Goal: Communication & Community: Answer question/provide support

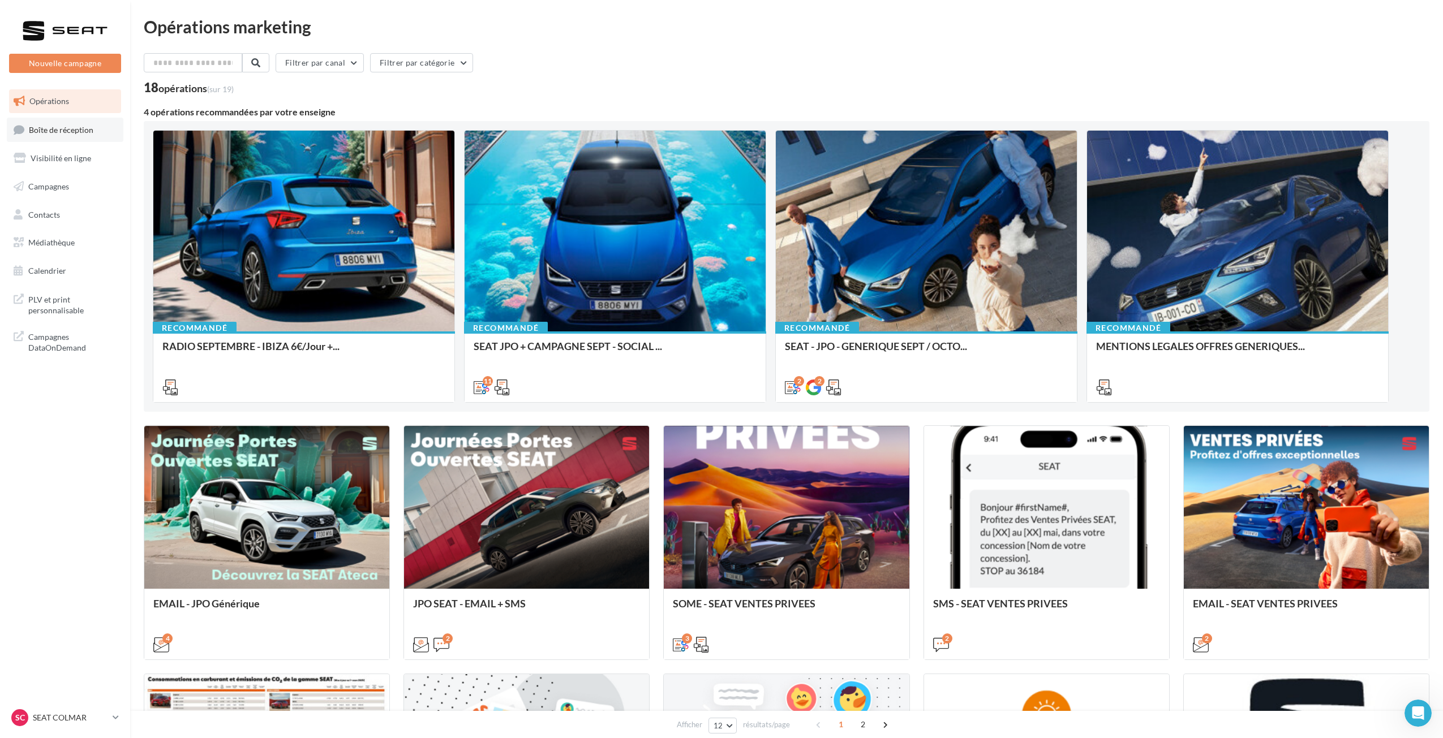
click at [68, 128] on span "Boîte de réception" at bounding box center [61, 129] width 65 height 10
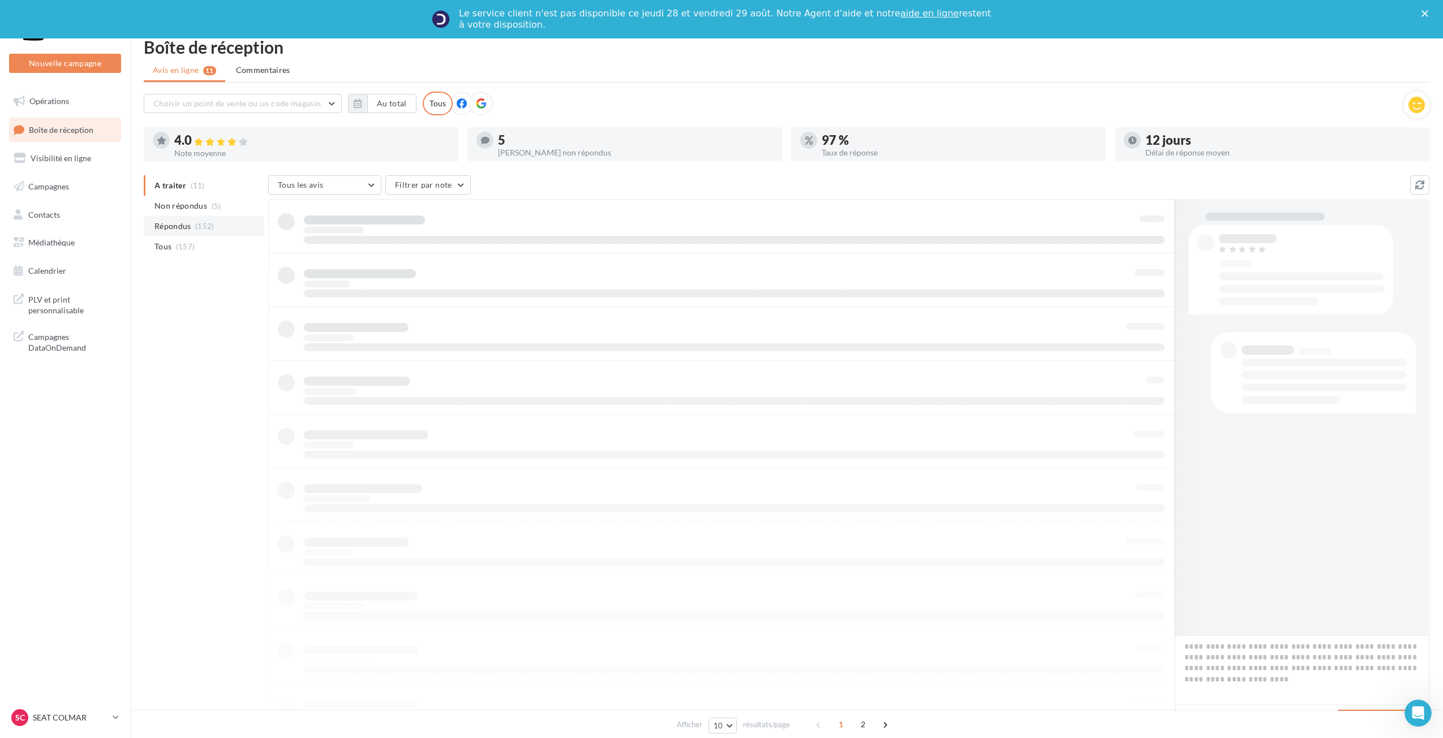
click at [187, 210] on li "Non répondus (5)" at bounding box center [204, 206] width 120 height 20
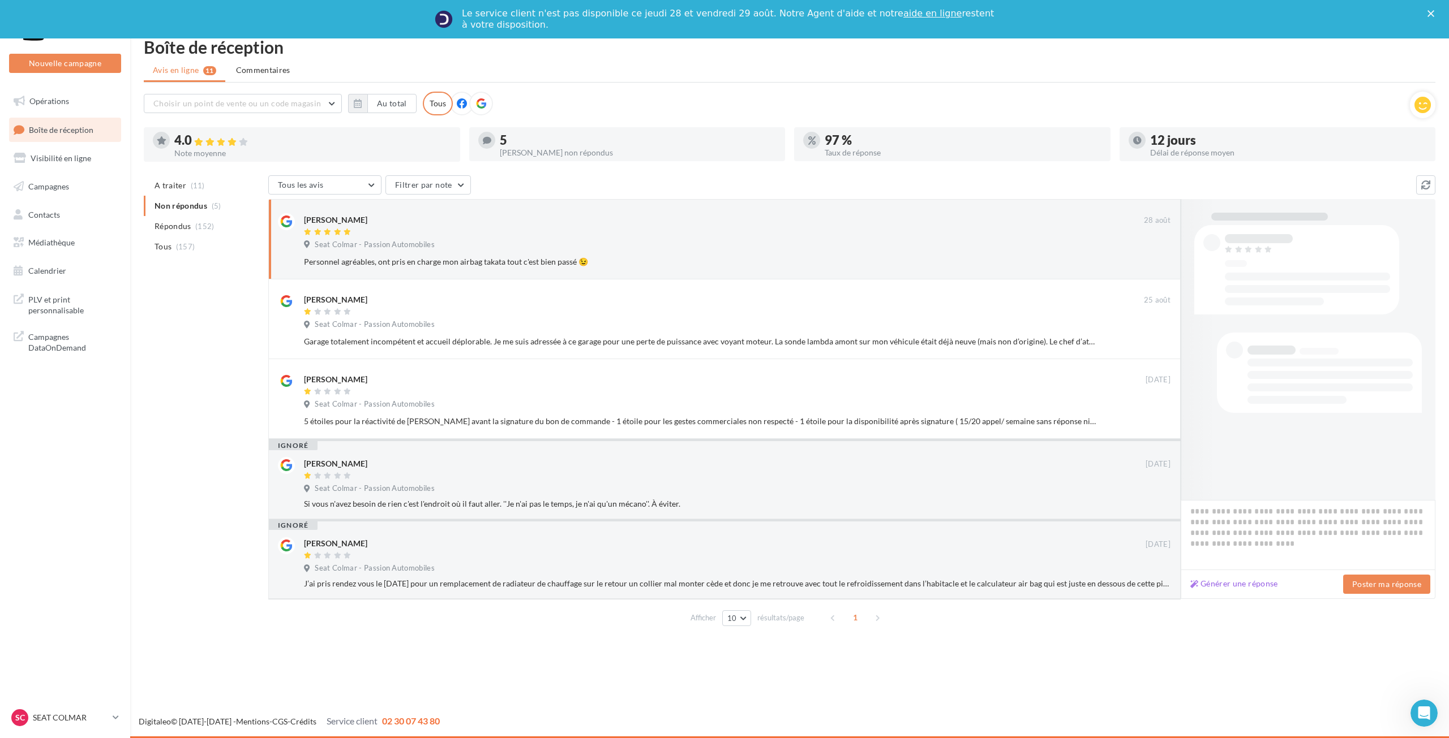
click at [187, 208] on ul "A traiter (11) Non répondus (5) Répondus (152) Tous (157)" at bounding box center [204, 215] width 120 height 81
click at [639, 245] on div "Seat Colmar - Passion Automobiles" at bounding box center [737, 246] width 866 height 12
click at [196, 180] on li "A traiter (11)" at bounding box center [204, 185] width 120 height 20
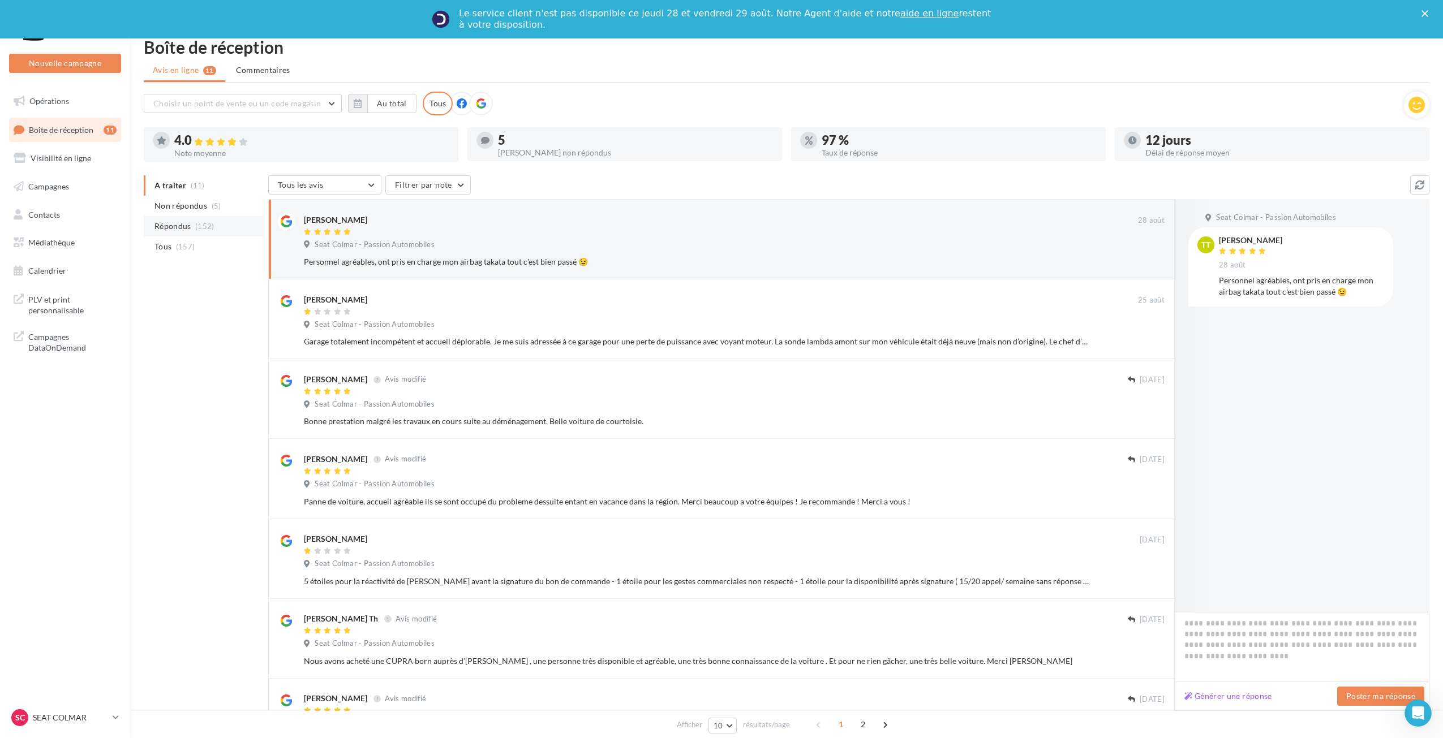
click at [197, 224] on span "(152)" at bounding box center [204, 226] width 19 height 9
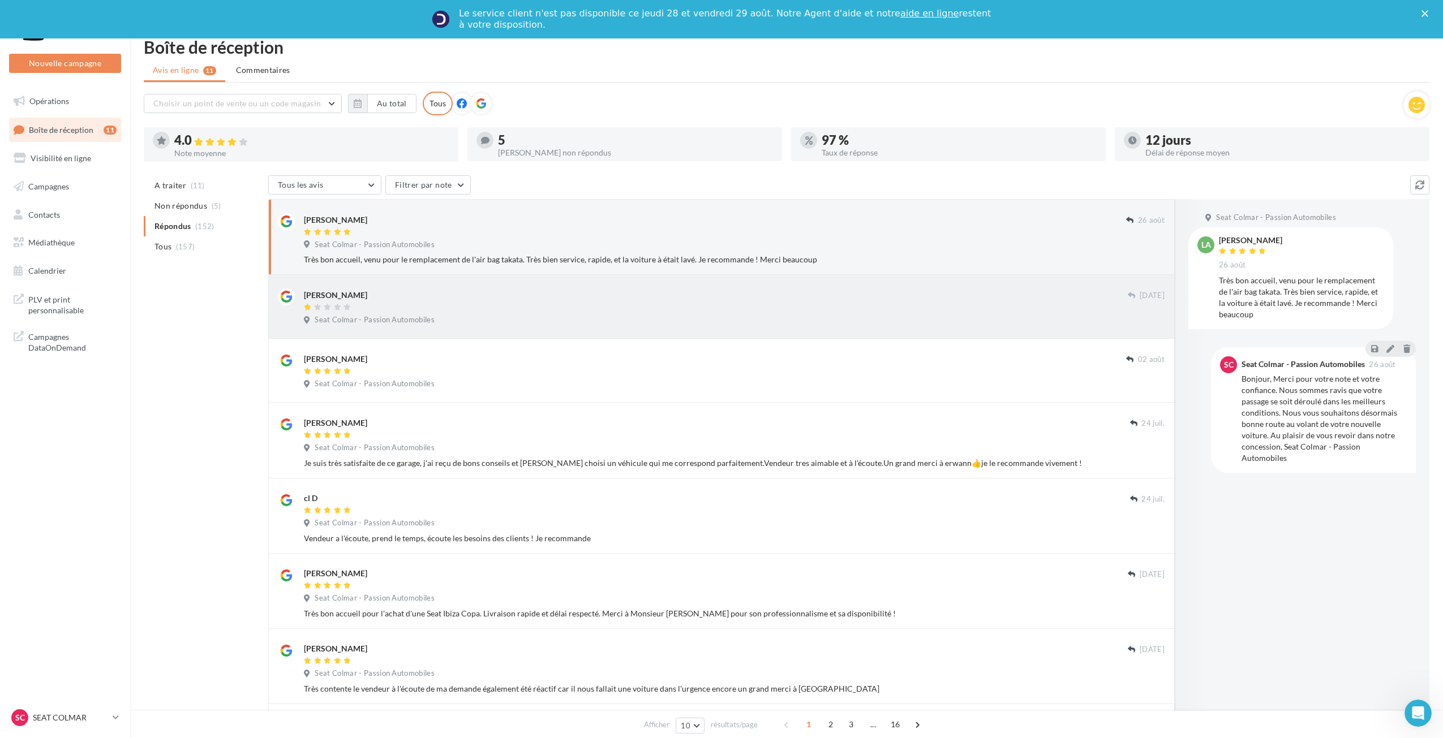
click at [504, 326] on div "Seat Colmar - Passion Automobiles" at bounding box center [734, 321] width 861 height 12
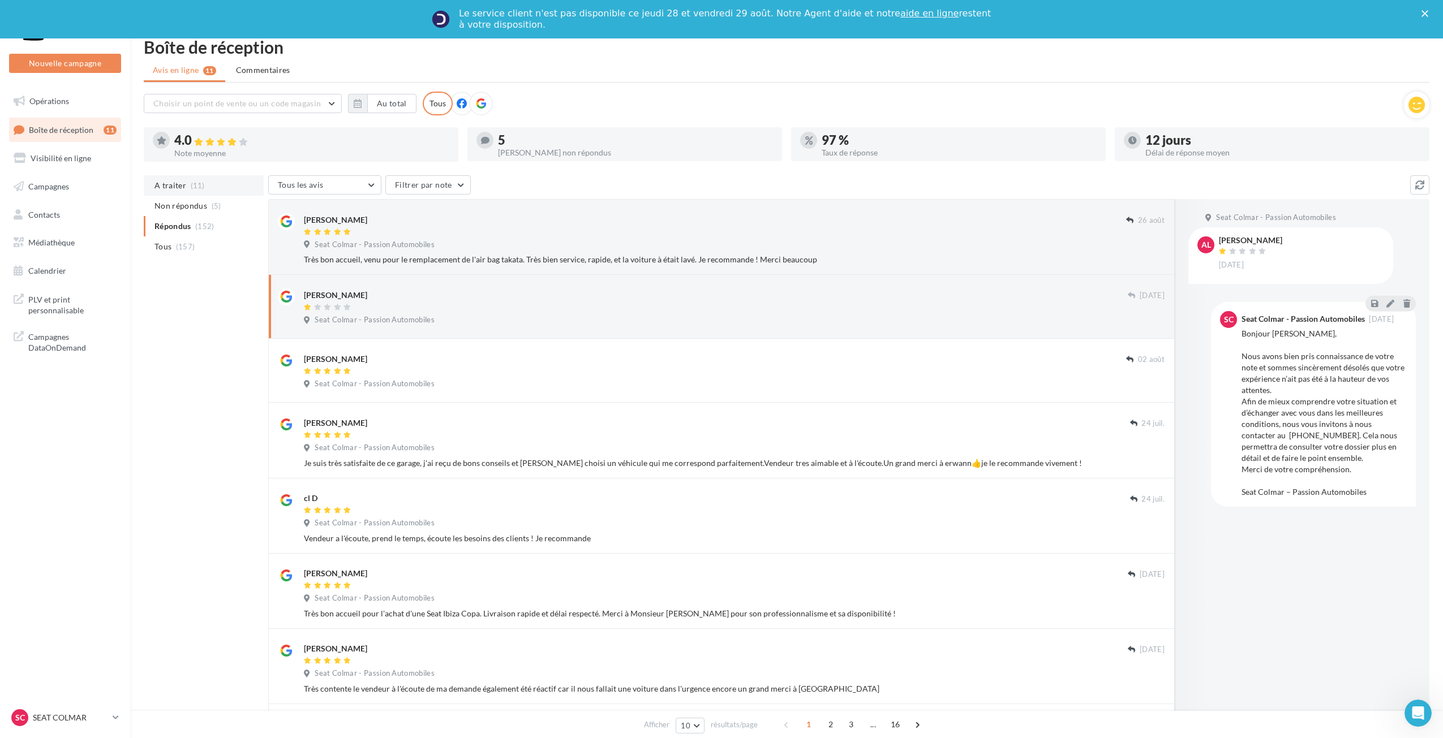
click at [202, 194] on li "A traiter (11)" at bounding box center [204, 185] width 120 height 20
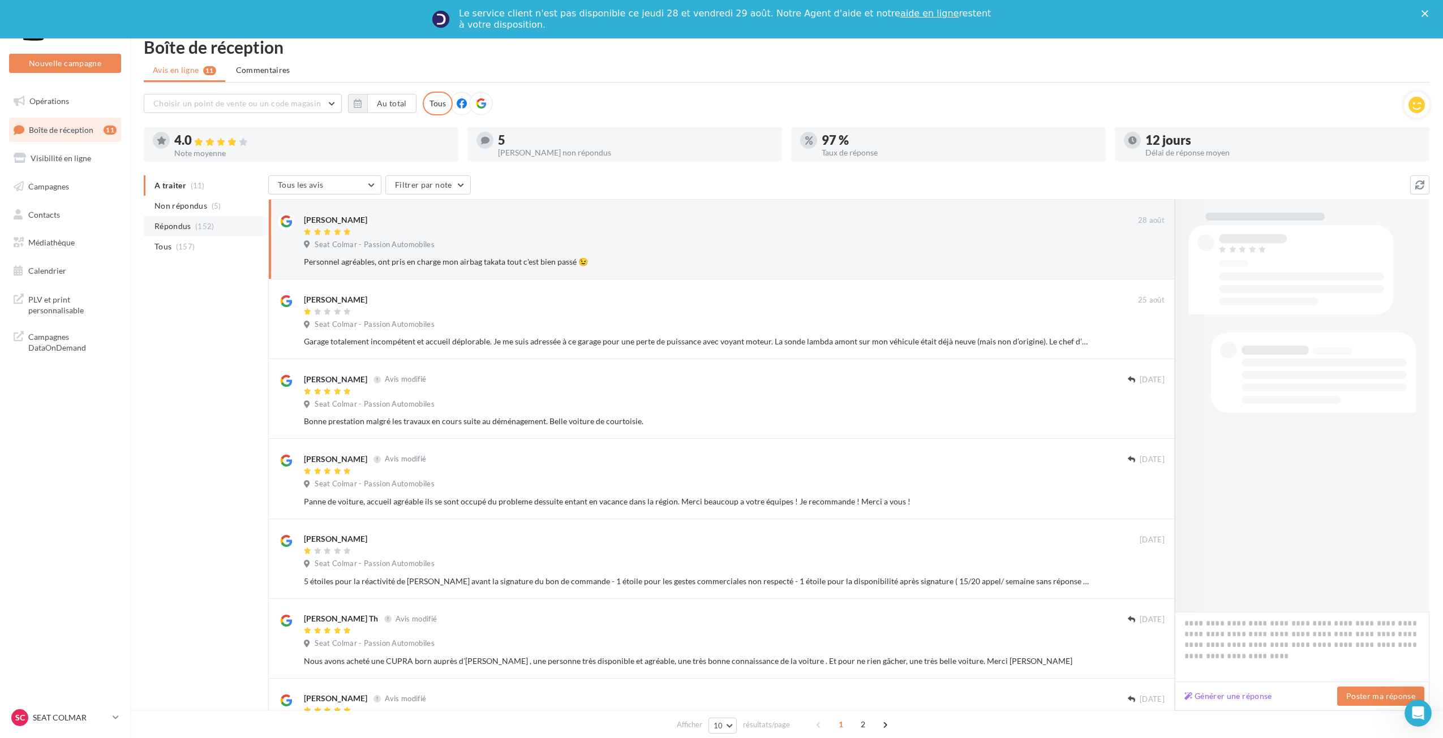
click at [200, 230] on span "(152)" at bounding box center [204, 226] width 19 height 9
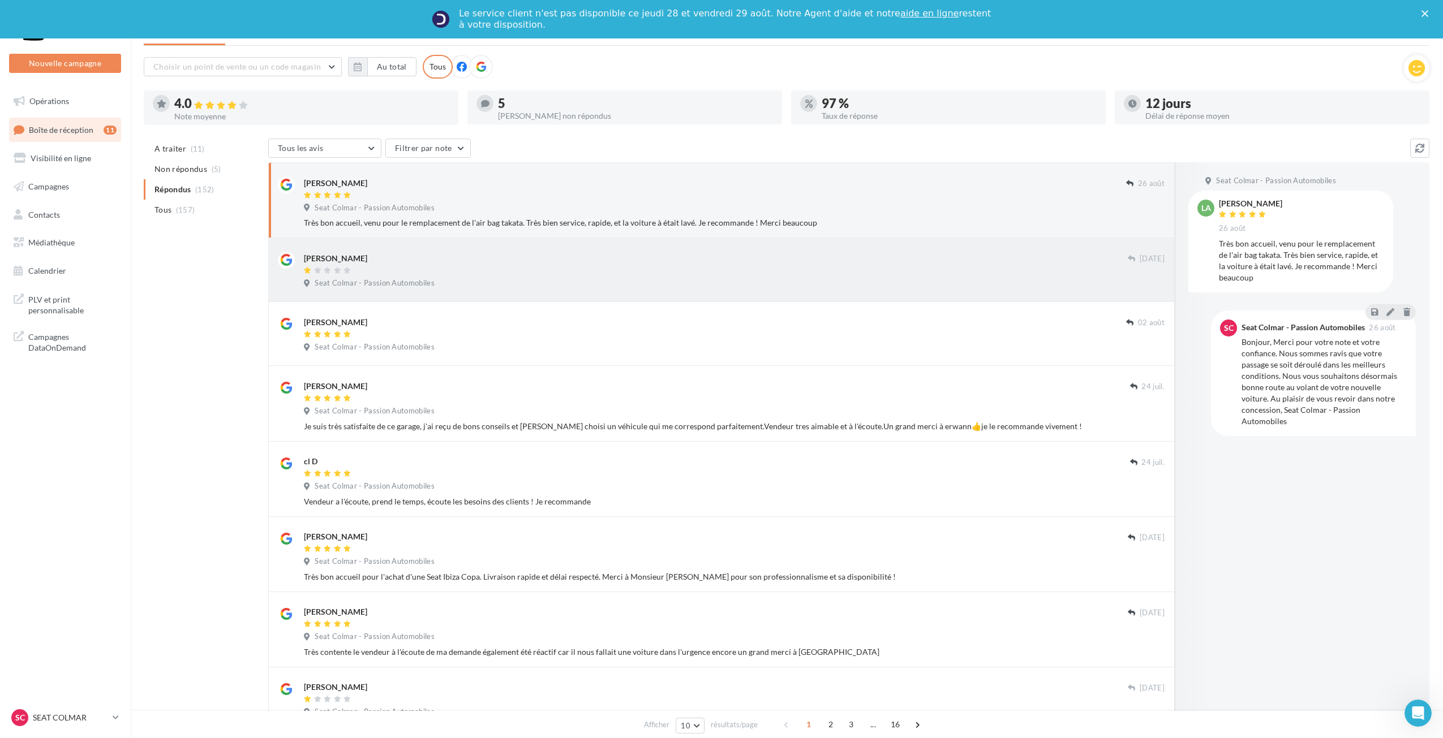
scroll to position [57, 0]
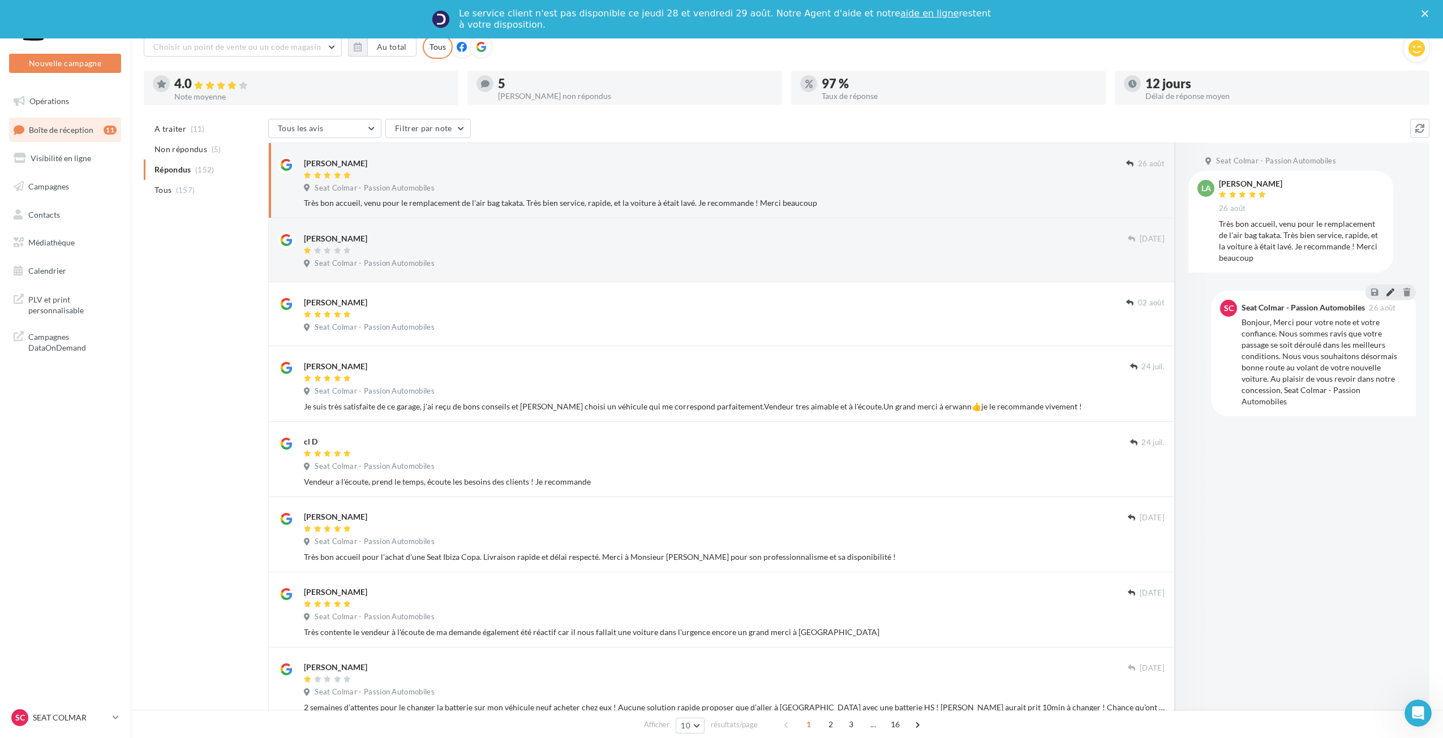
click at [1392, 293] on icon at bounding box center [1390, 292] width 8 height 8
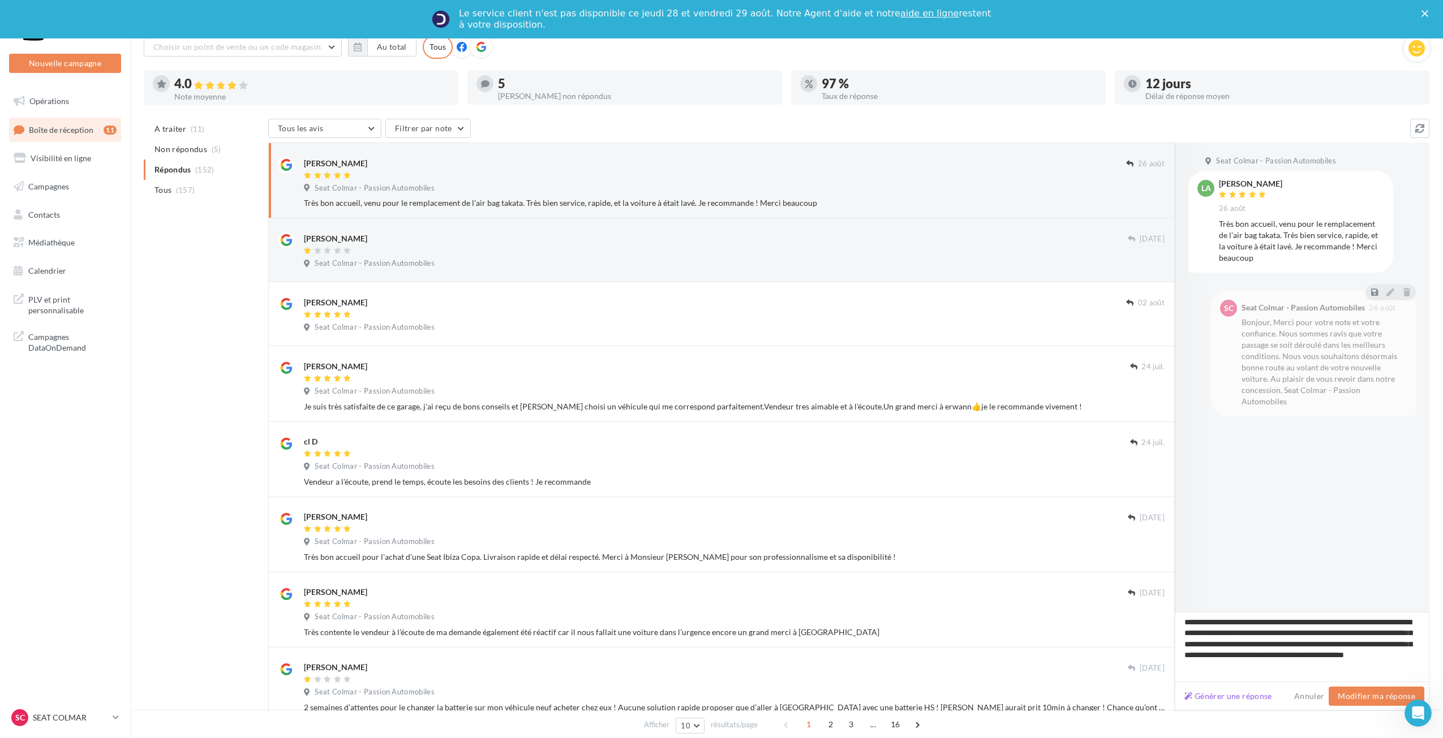
type textarea "**********"
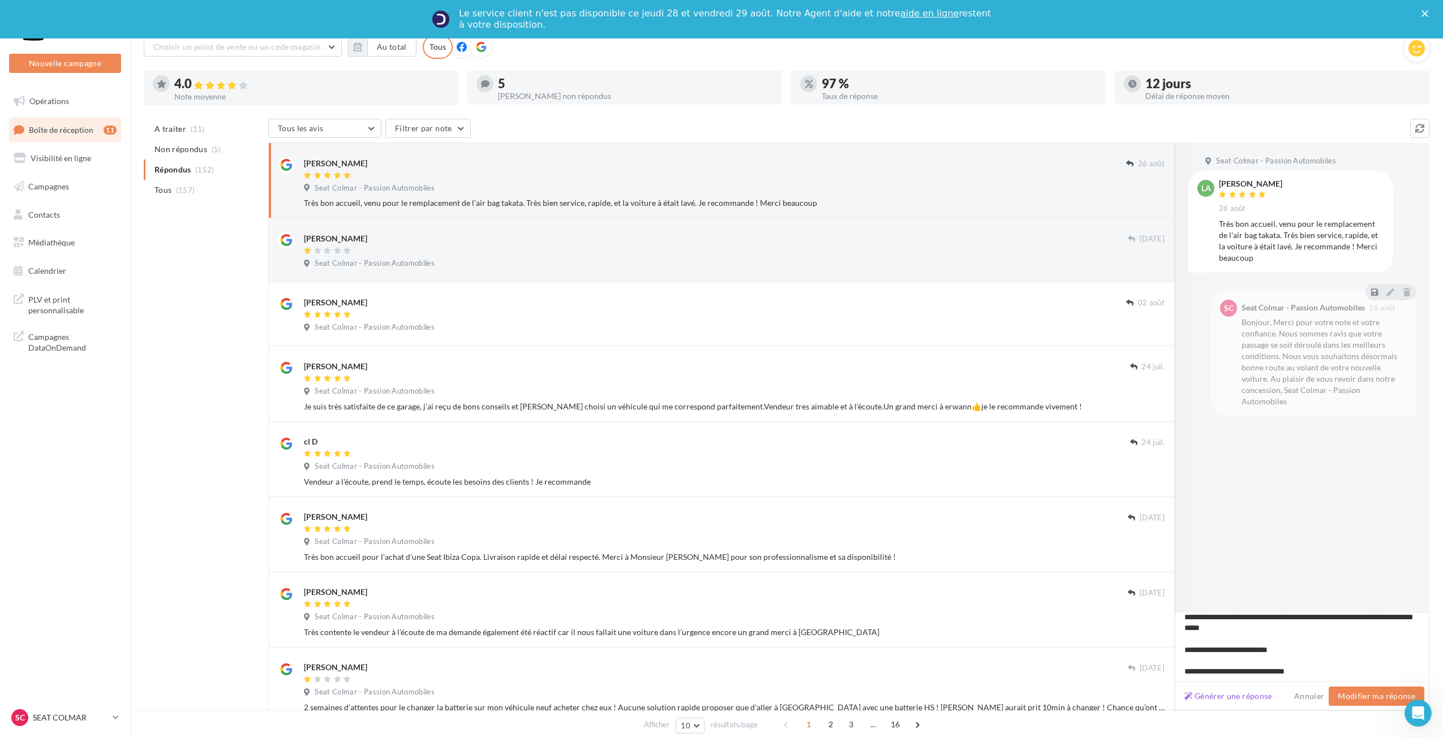
scroll to position [0, 0]
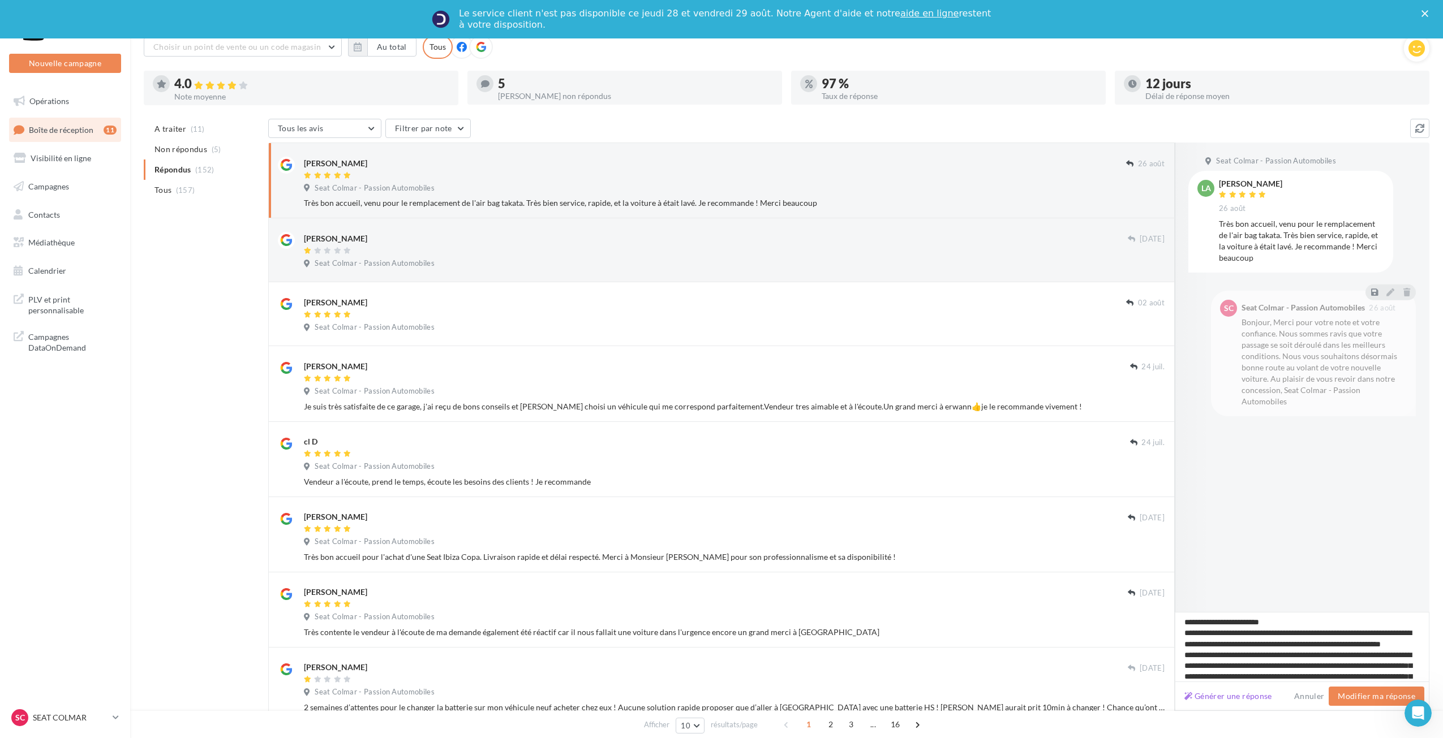
type textarea "**********"
click at [1267, 547] on div "Seat Colmar - Passion Automobiles la laura aa 26 août Très bon accueil, venu po…" at bounding box center [1302, 378] width 255 height 470
drag, startPoint x: 153, startPoint y: 142, endPoint x: 156, endPoint y: 154, distance: 12.2
click at [153, 143] on li "Non répondus (5)" at bounding box center [204, 149] width 120 height 20
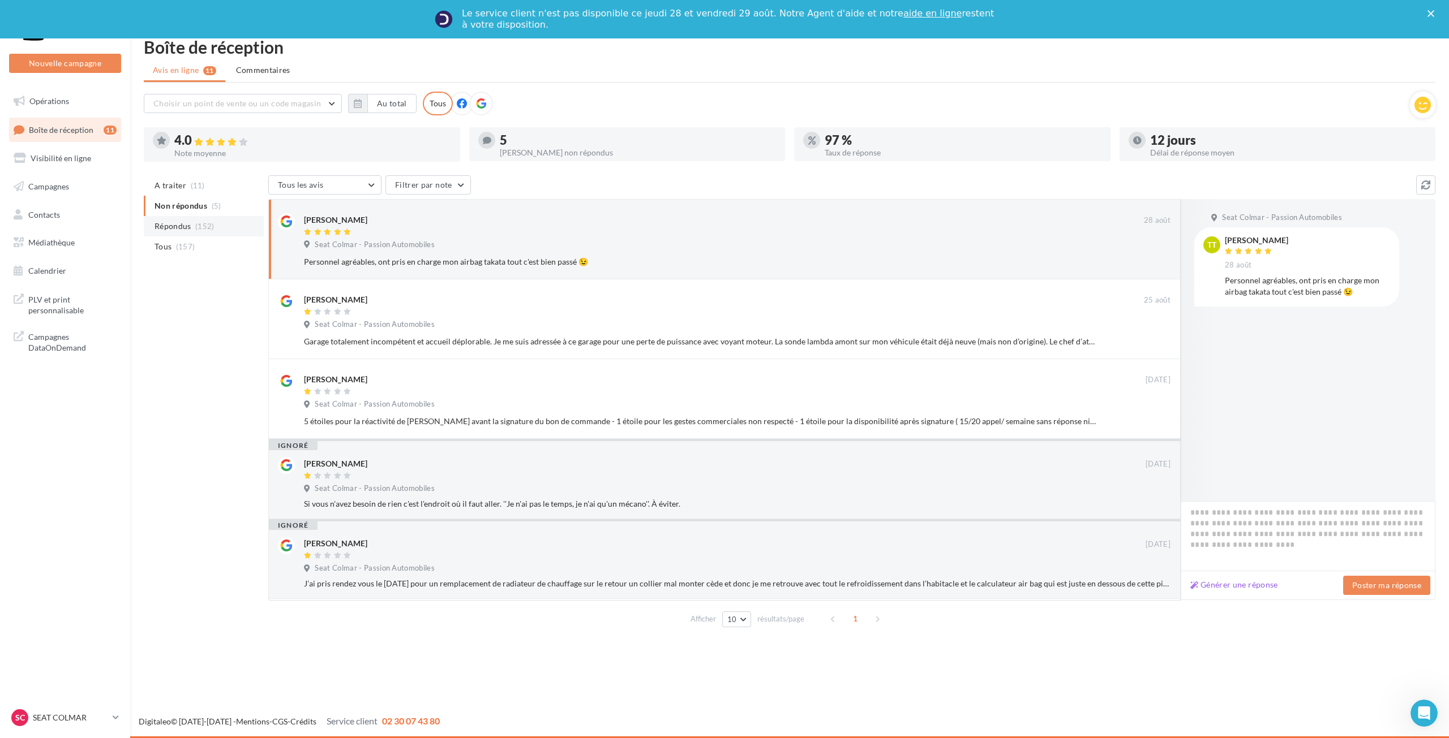
click at [169, 223] on span "Répondus" at bounding box center [172, 226] width 37 height 11
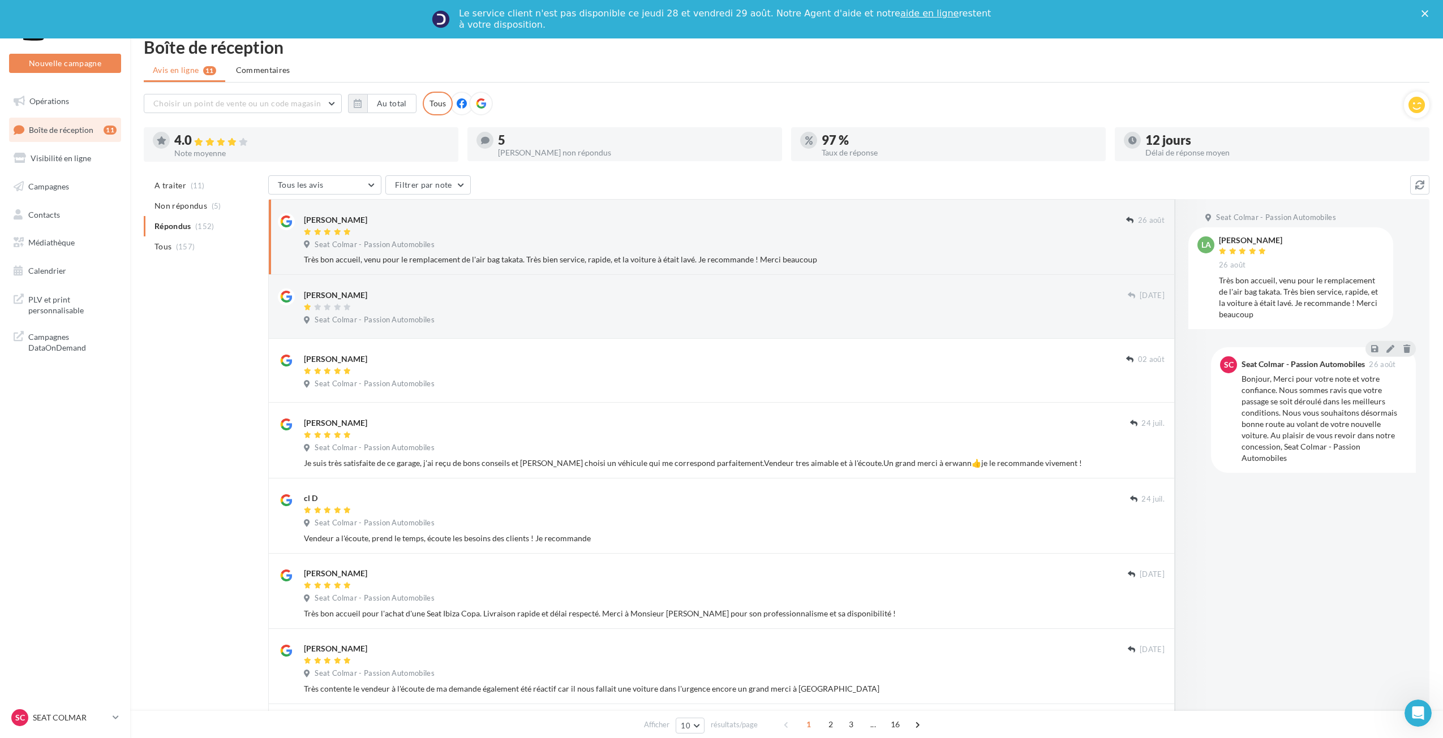
click at [202, 188] on span "(11)" at bounding box center [198, 185] width 14 height 9
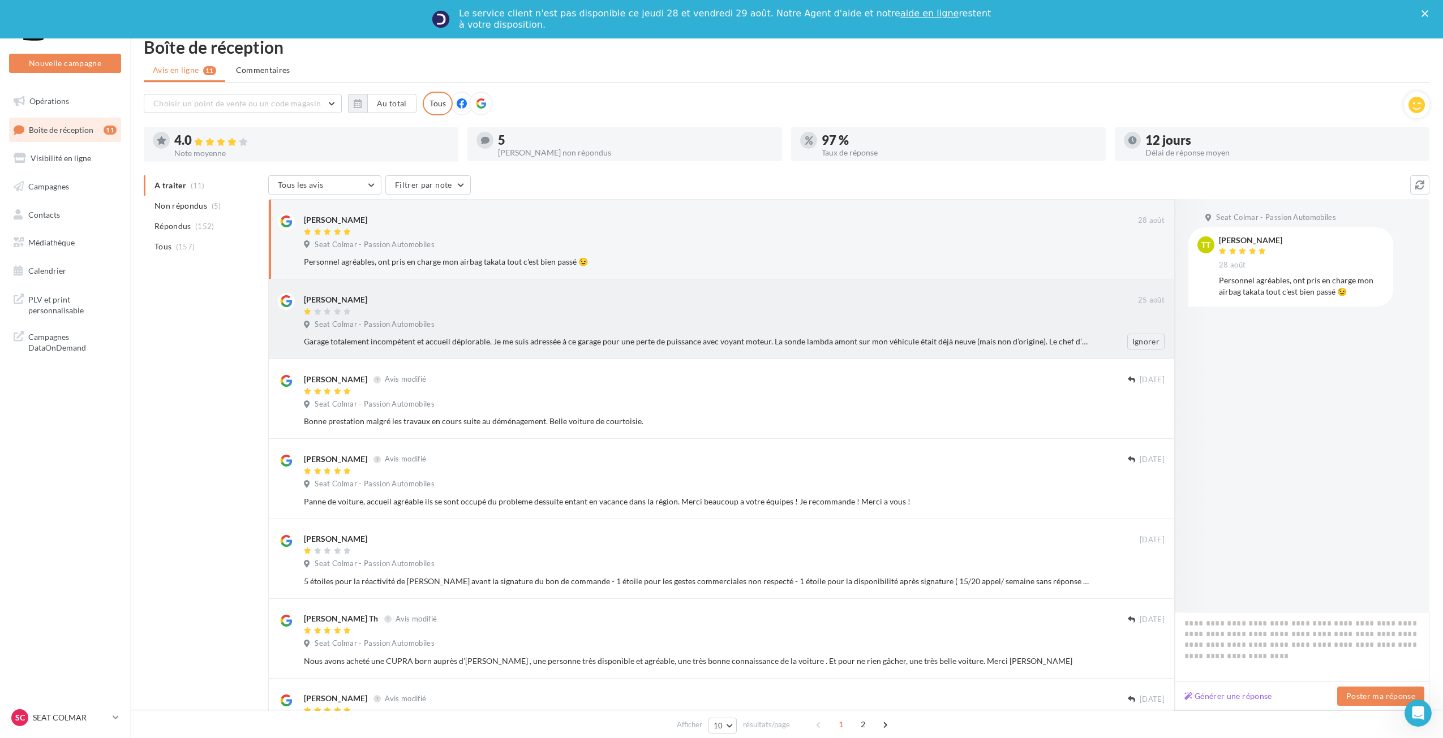
click at [423, 281] on div "Clément Lavalloir 25 août Seat Colmar - Passion Automobiles Ignorer" at bounding box center [721, 320] width 906 height 80
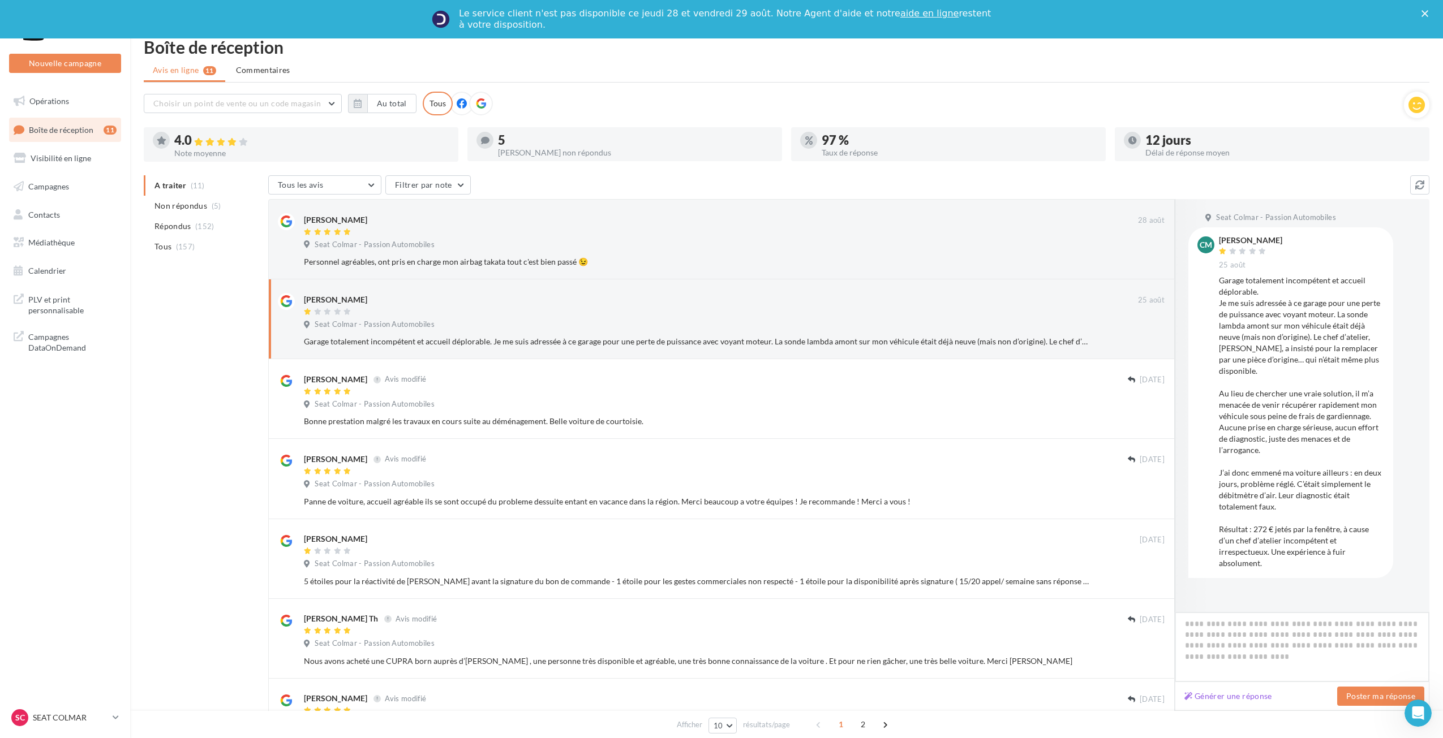
click at [1211, 628] on textarea at bounding box center [1302, 647] width 255 height 70
paste textarea "**********"
type textarea "**********"
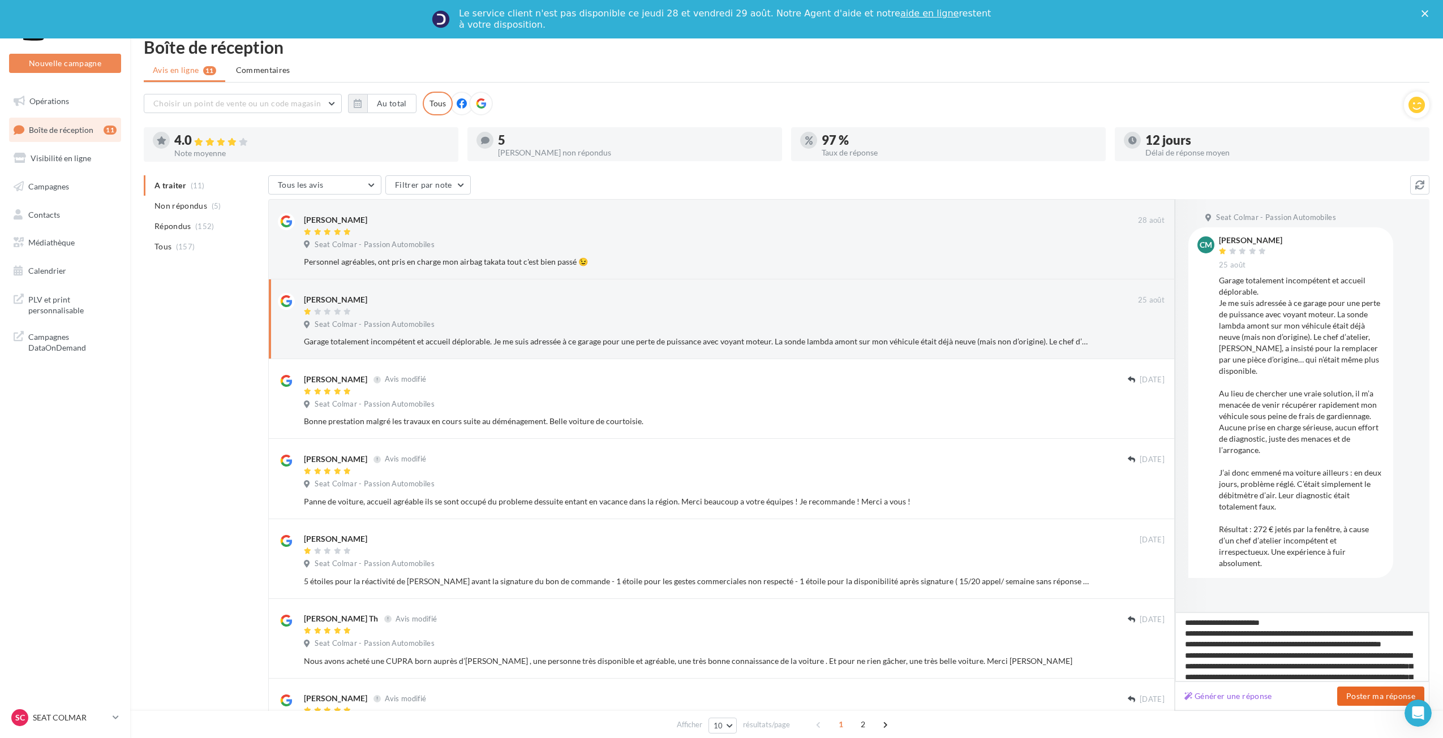
type textarea "**********"
click at [1355, 699] on button "Poster ma réponse" at bounding box center [1380, 696] width 87 height 19
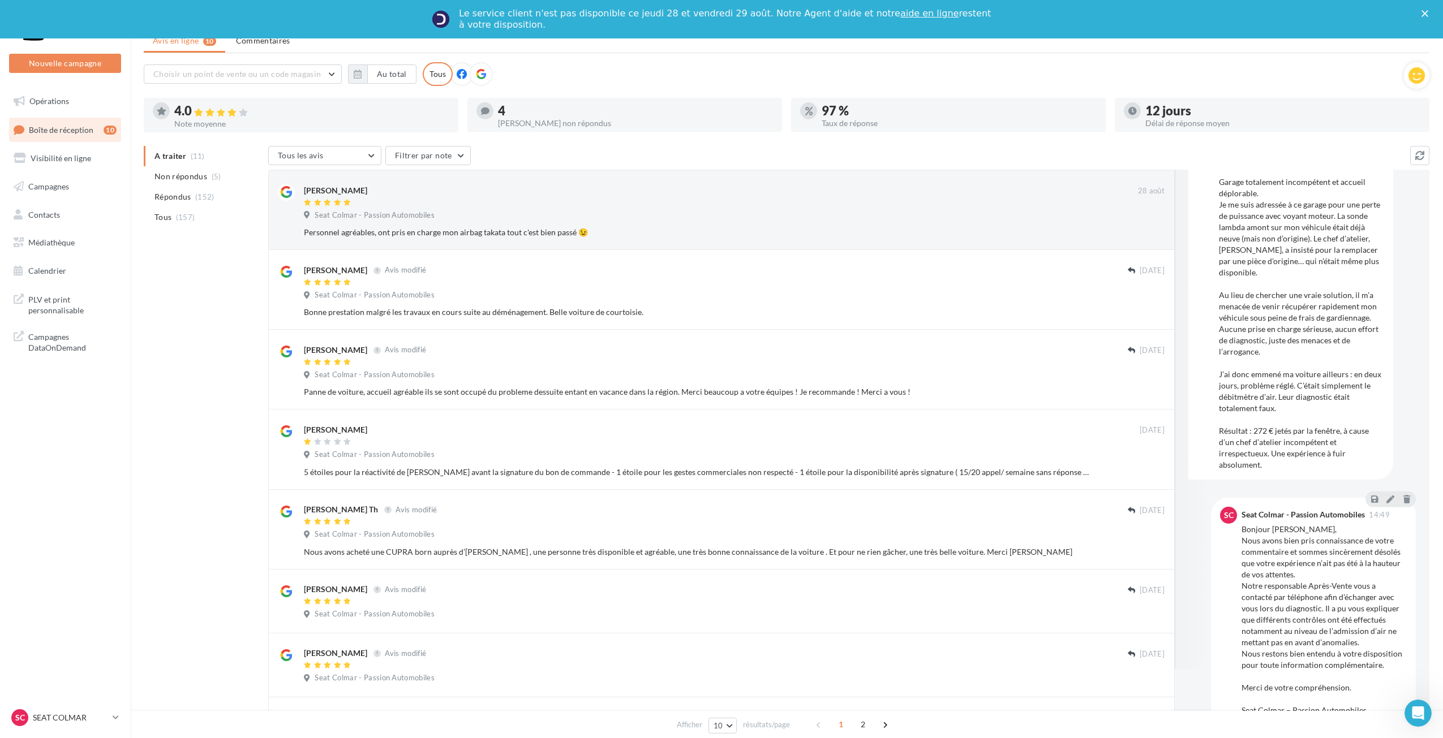
scroll to position [57, 0]
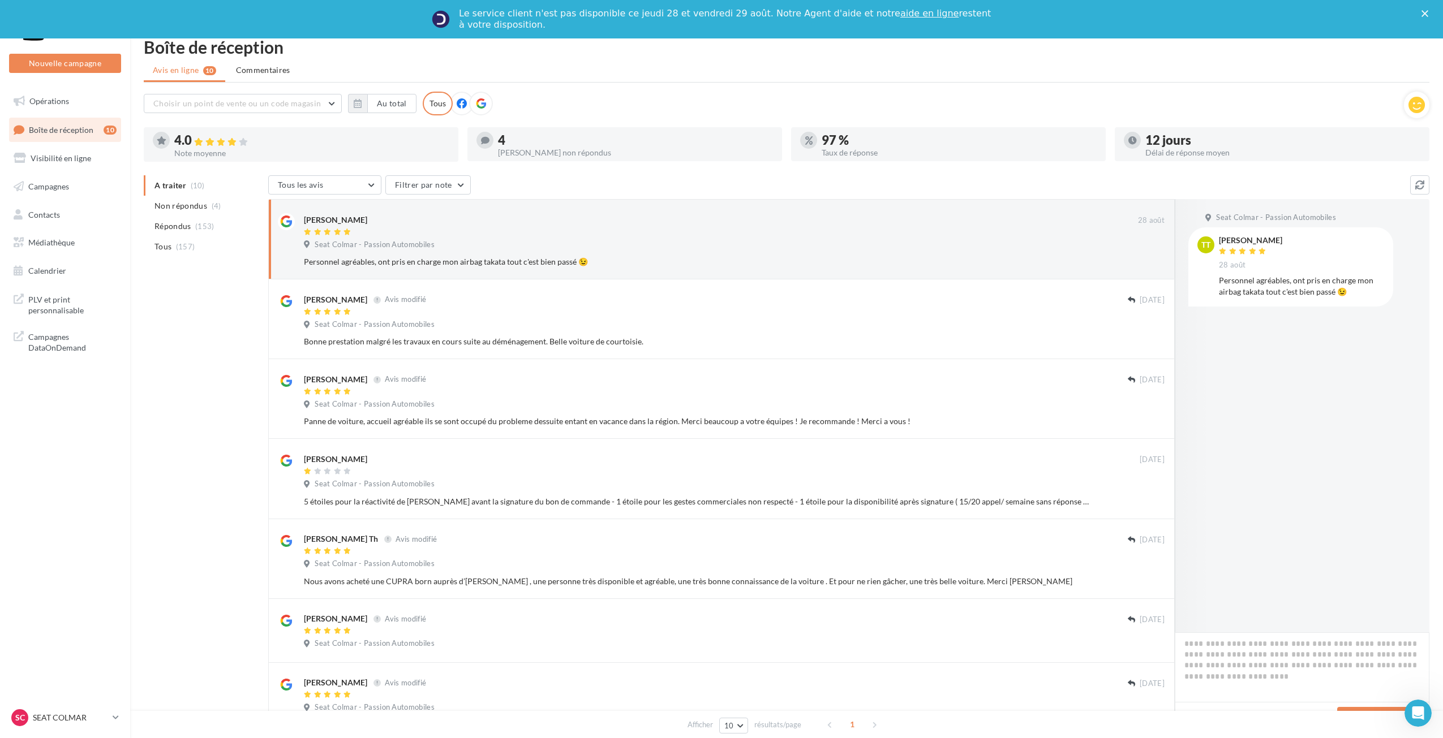
drag, startPoint x: 51, startPoint y: 721, endPoint x: 53, endPoint y: 703, distance: 18.2
click at [52, 721] on p "SEAT COLMAR" at bounding box center [70, 717] width 75 height 11
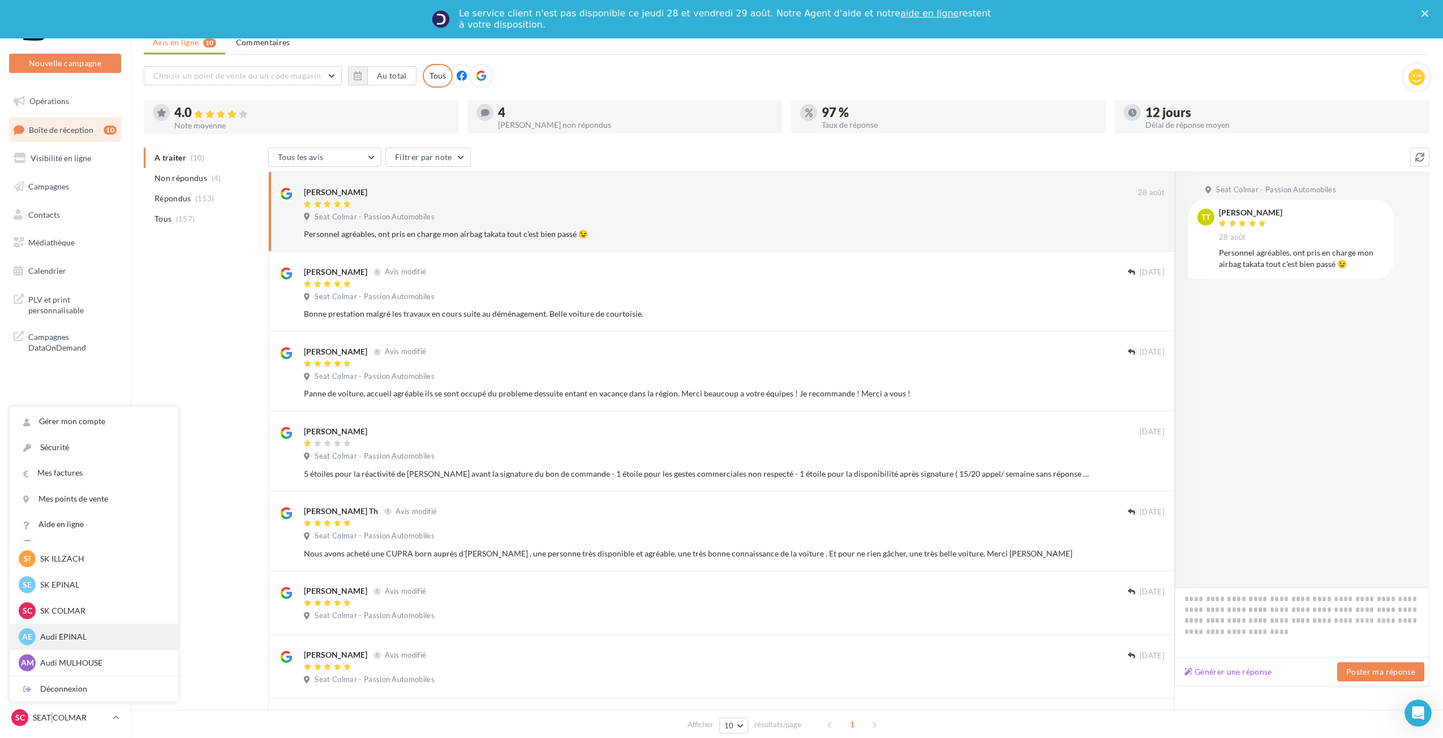
scroll to position [235, 0]
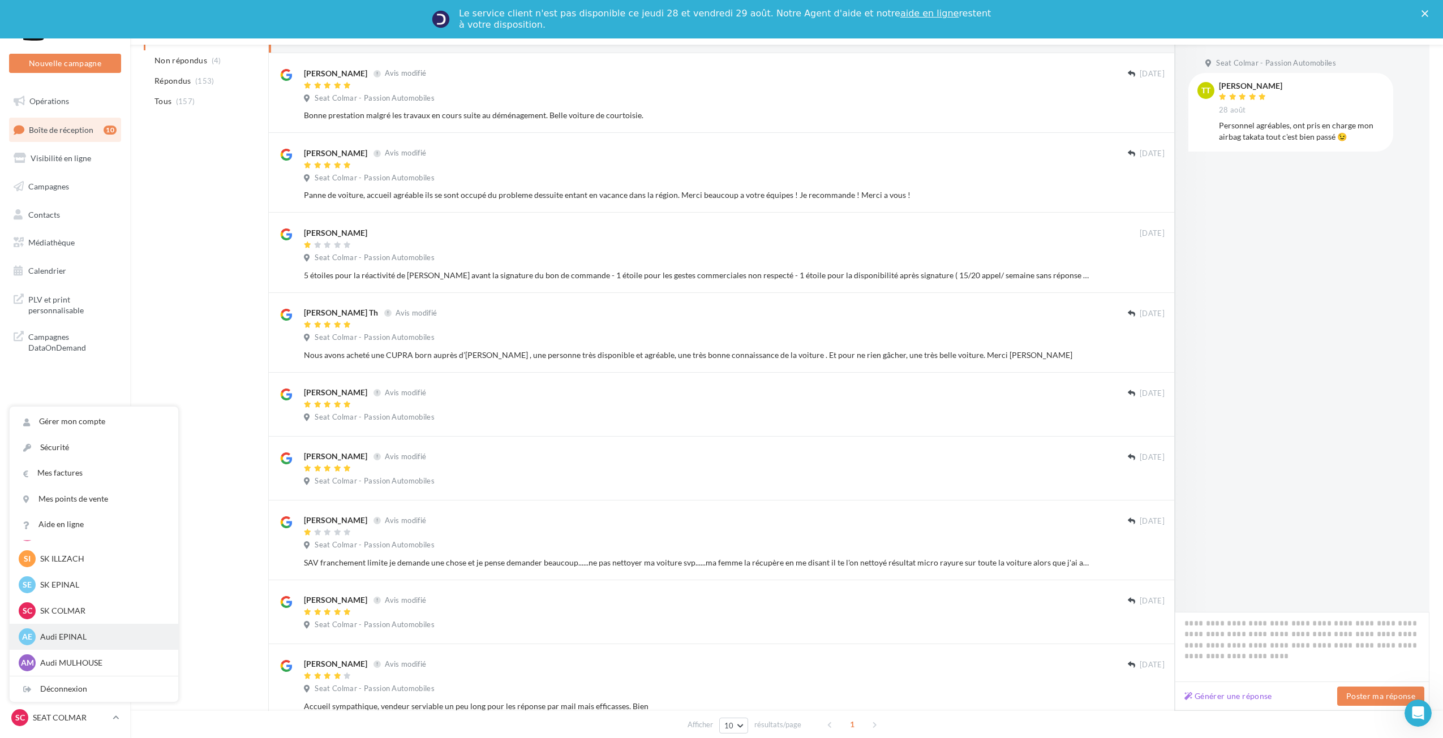
click at [111, 634] on p "Audi EPINAL" at bounding box center [102, 636] width 124 height 11
